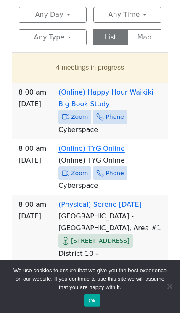
scroll to position [366, 0]
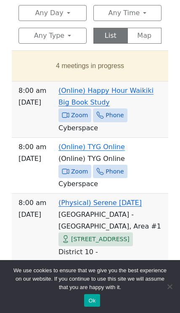
click at [54, 54] on button "4 meetings in progress" at bounding box center [90, 66] width 143 height 24
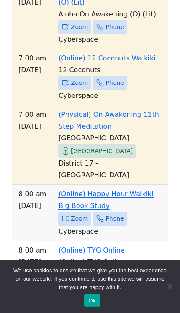
scroll to position [492, 0]
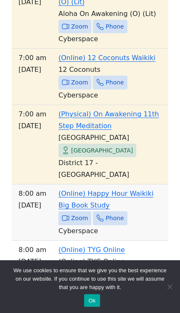
click at [144, 54] on link "(Online) 12 Coconuts Waikiki" at bounding box center [106, 58] width 97 height 8
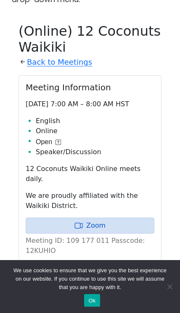
click at [133, 218] on link "Zoom" at bounding box center [90, 226] width 129 height 16
click at [131, 218] on link "Zoom" at bounding box center [90, 226] width 129 height 16
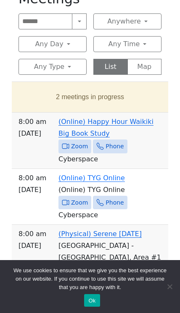
scroll to position [346, 0]
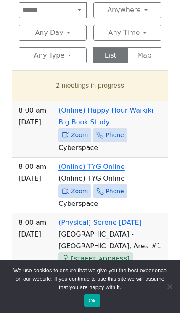
click at [34, 78] on button "2 meetings in progress" at bounding box center [90, 86] width 143 height 24
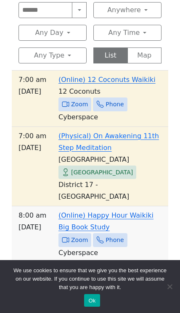
click at [151, 212] on link "(Online) Happy Hour Waikiki Big Book Study" at bounding box center [105, 222] width 95 height 20
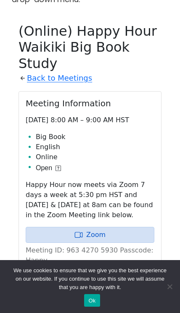
click at [33, 71] on link "Back to Meetings" at bounding box center [59, 77] width 65 height 13
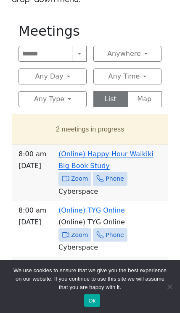
click at [37, 118] on button "2 meetings in progress" at bounding box center [90, 130] width 143 height 24
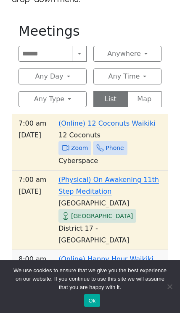
click at [86, 119] on link "(Online) 12 Coconuts Waikiki" at bounding box center [106, 123] width 97 height 8
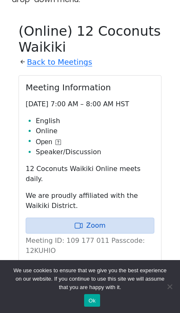
click at [46, 56] on link "Back to Meetings" at bounding box center [59, 62] width 65 height 13
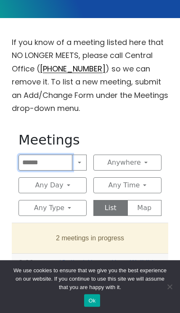
click at [48, 155] on input "Search" at bounding box center [46, 163] width 54 height 16
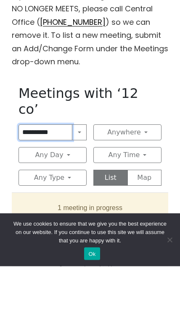
type input "**********"
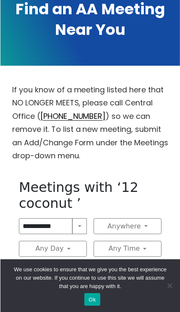
scroll to position [147, 0]
